Goal: Navigation & Orientation: Find specific page/section

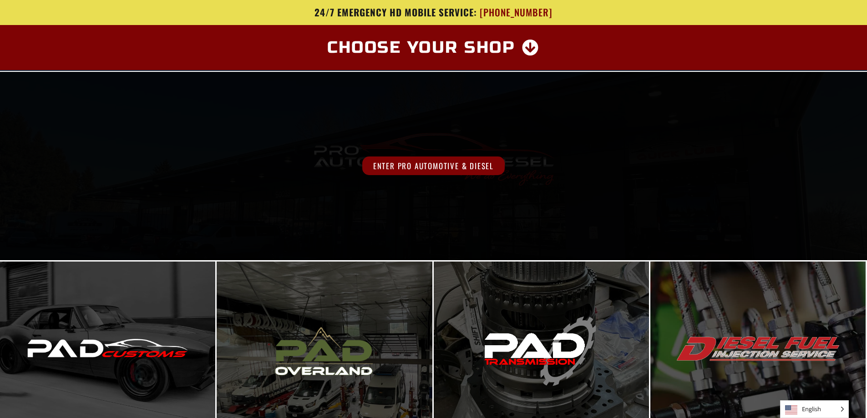
click at [417, 163] on span "Enter Pro Automotive & Diesel" at bounding box center [433, 166] width 142 height 19
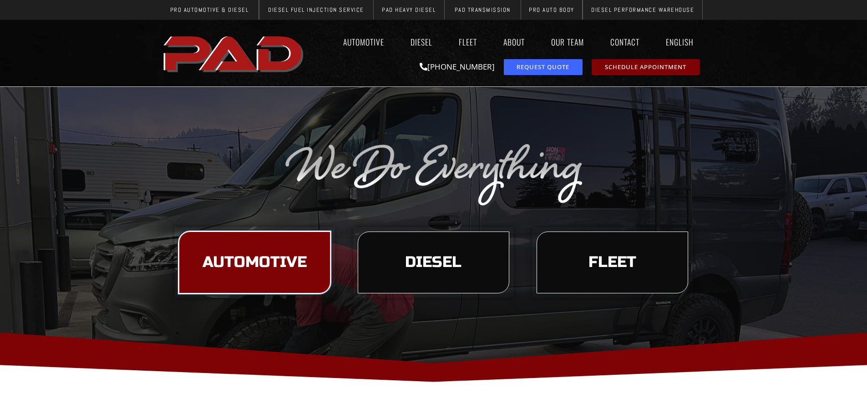
click at [231, 260] on span "Automotive" at bounding box center [254, 262] width 104 height 15
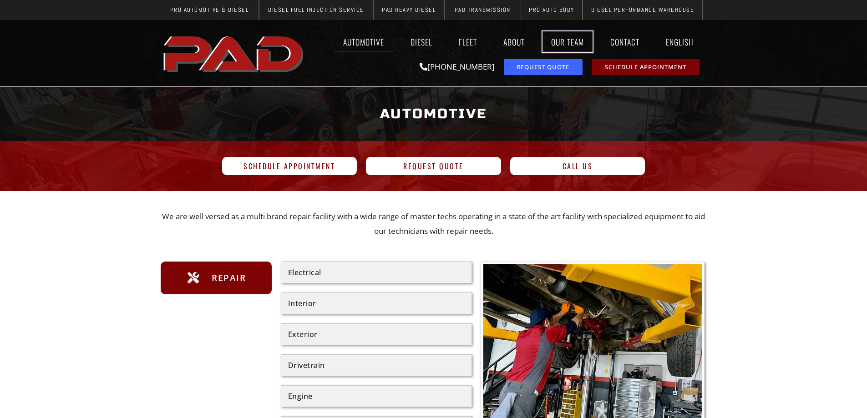
click at [564, 36] on link "Our Team" at bounding box center [567, 41] width 50 height 21
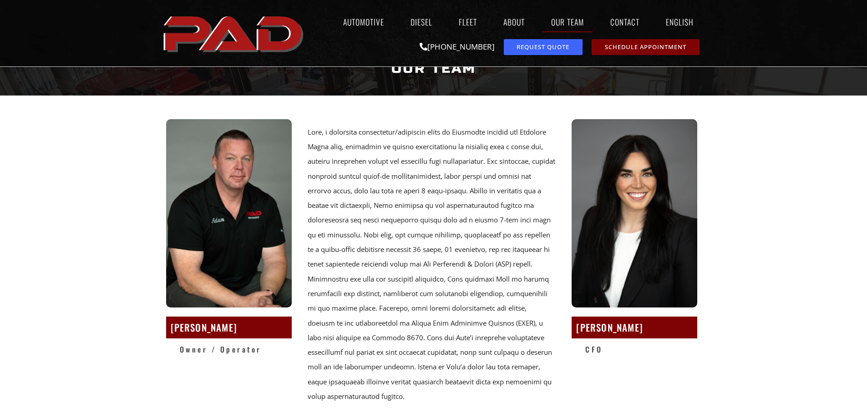
scroll to position [91, 0]
